Goal: Find specific page/section

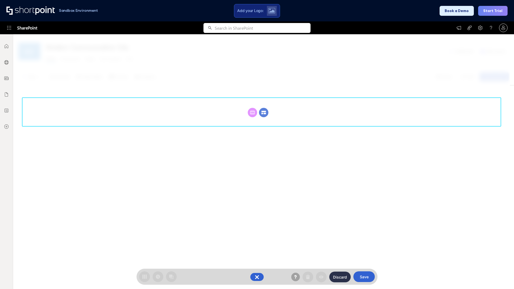
scroll to position [74, 0]
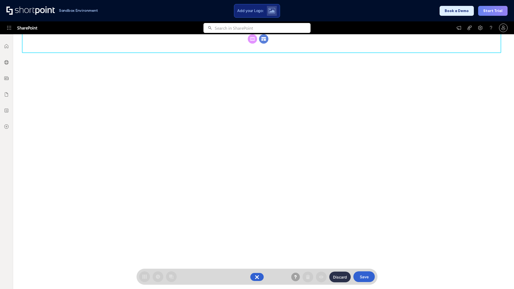
click at [264, 44] on circle at bounding box center [263, 38] width 9 height 9
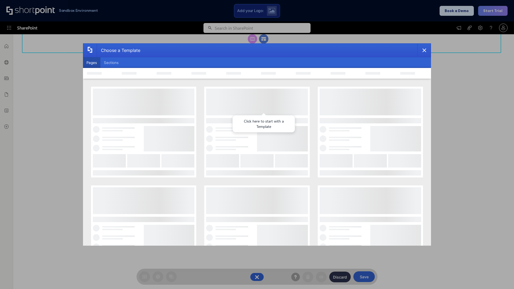
scroll to position [0, 0]
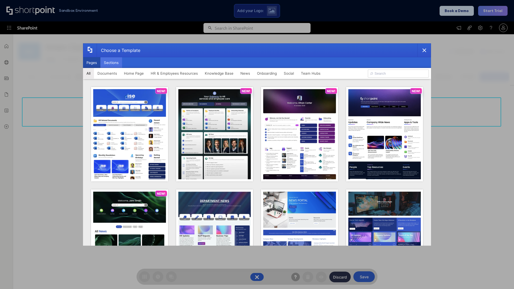
click at [111, 63] on button "Sections" at bounding box center [111, 62] width 22 height 11
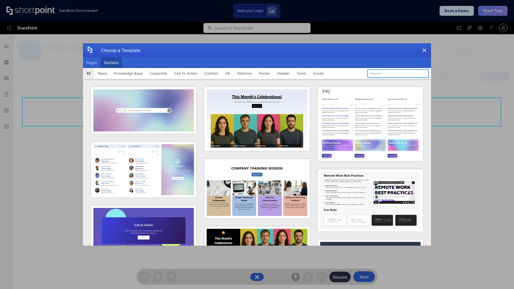
type input "Service Block 3"
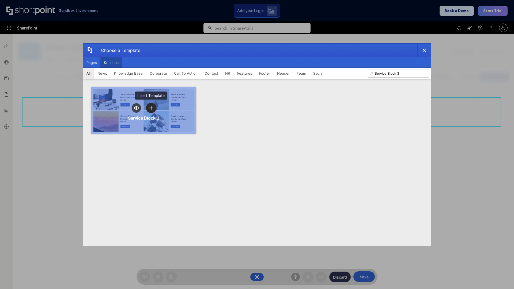
click at [151, 108] on icon "template selector" at bounding box center [151, 108] width 4 height 4
